Goal: Transaction & Acquisition: Book appointment/travel/reservation

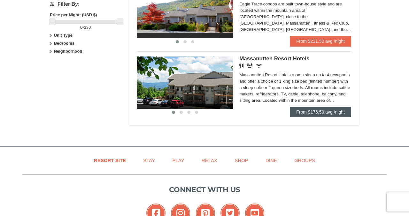
scroll to position [299, 0]
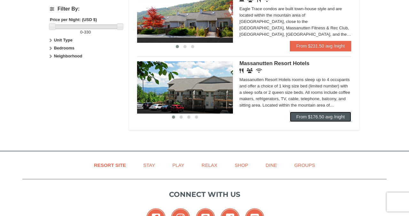
click at [324, 118] on link "From $176.50 avg /night" at bounding box center [320, 117] width 61 height 10
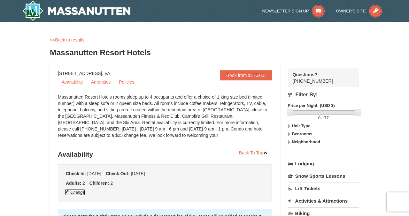
click at [79, 194] on button "Change" at bounding box center [74, 192] width 21 height 7
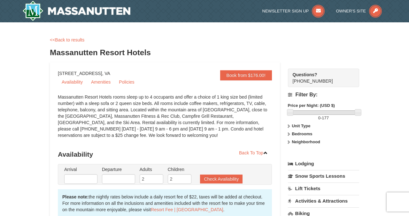
type input "[DATE]"
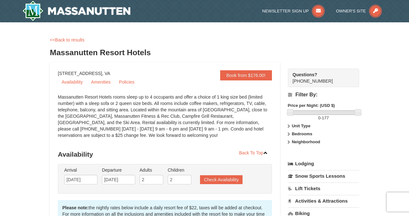
scroll to position [35, 0]
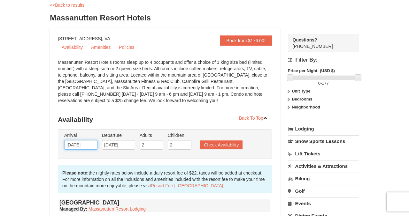
click at [77, 142] on input "[DATE]" at bounding box center [80, 145] width 33 height 10
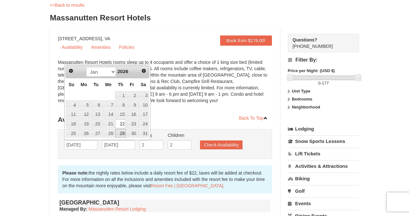
click at [120, 134] on link "29" at bounding box center [120, 133] width 11 height 9
type input "[DATE]"
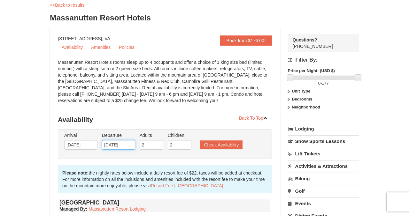
click at [122, 143] on input "[DATE]" at bounding box center [118, 145] width 33 height 10
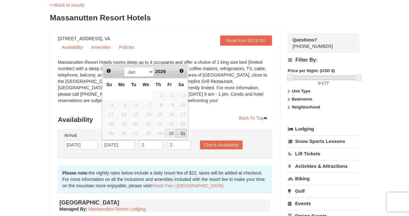
click at [181, 133] on link "31" at bounding box center [181, 133] width 11 height 9
type input "[DATE]"
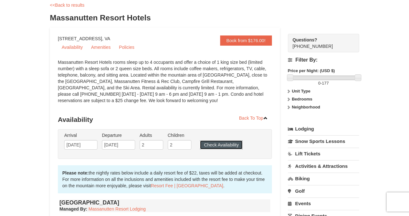
click at [228, 141] on button "Check Availability" at bounding box center [221, 144] width 42 height 9
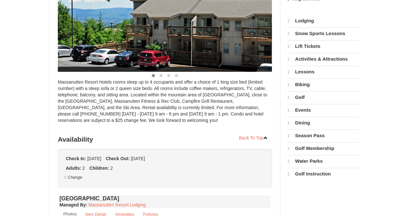
select select "10"
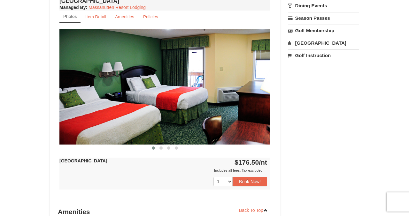
scroll to position [239, 0]
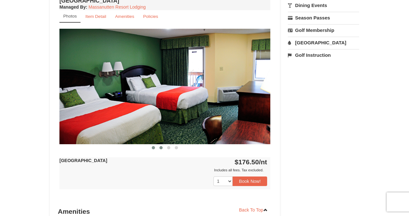
click at [162, 147] on span at bounding box center [160, 147] width 3 height 3
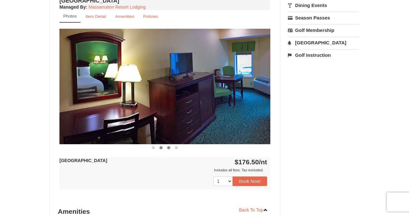
click at [169, 147] on span at bounding box center [168, 147] width 3 height 3
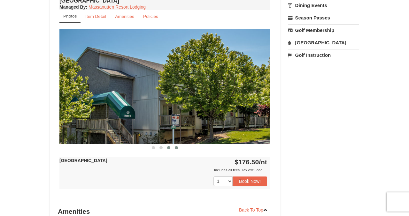
click at [178, 148] on button at bounding box center [176, 148] width 8 height 6
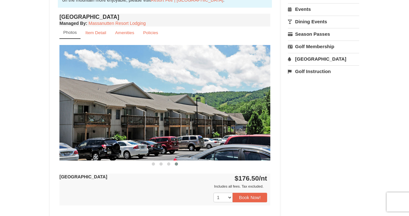
scroll to position [223, 0]
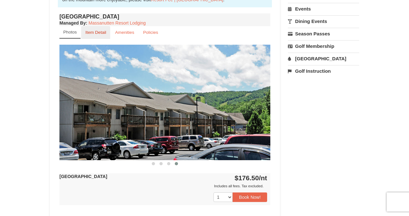
click at [95, 35] on link "Item Detail" at bounding box center [95, 32] width 29 height 12
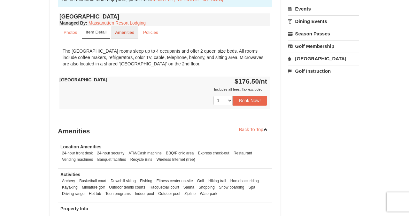
click at [126, 35] on link "Amenities" at bounding box center [124, 32] width 27 height 12
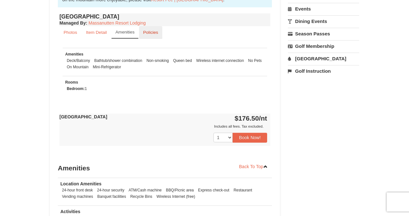
click at [147, 35] on link "Policies" at bounding box center [150, 32] width 23 height 12
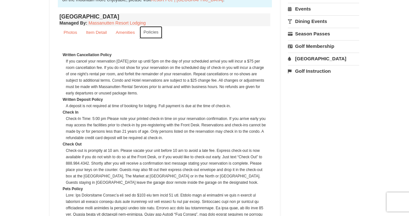
scroll to position [0, 0]
